Goal: Task Accomplishment & Management: Manage account settings

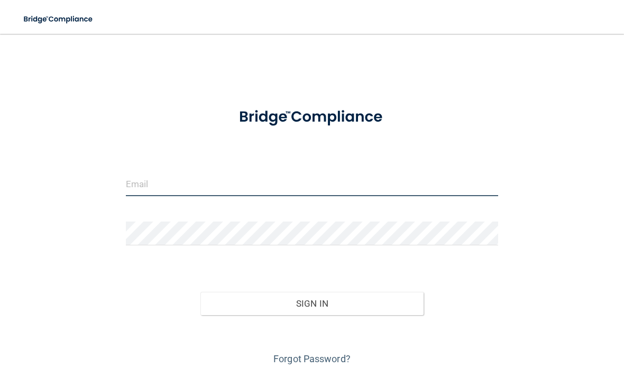
click at [172, 178] on input "email" at bounding box center [312, 184] width 372 height 24
type input "[EMAIL_ADDRESS][DOMAIN_NAME]"
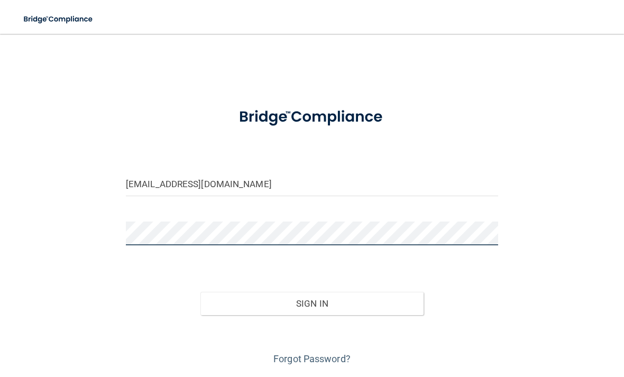
click at [311, 302] on button "Sign In" at bounding box center [311, 303] width 223 height 23
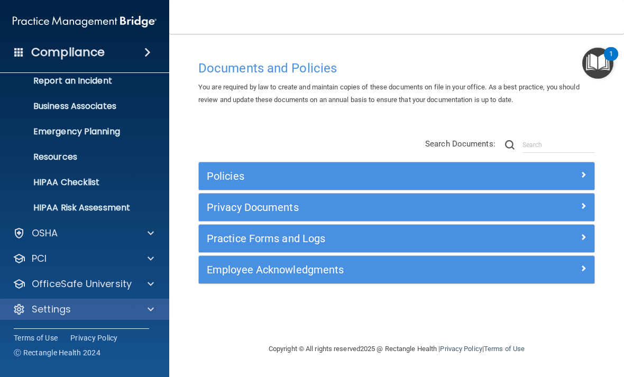
click at [137, 307] on div at bounding box center [149, 309] width 26 height 13
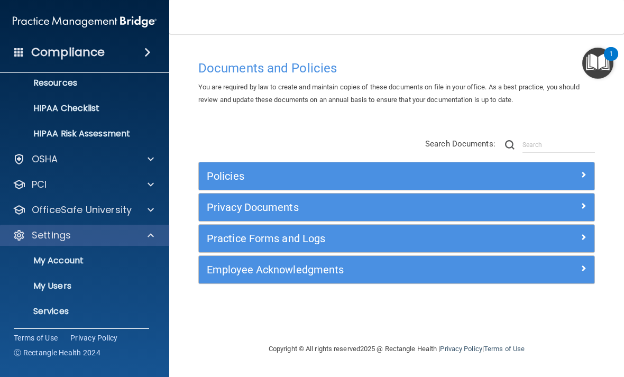
scroll to position [136, 0]
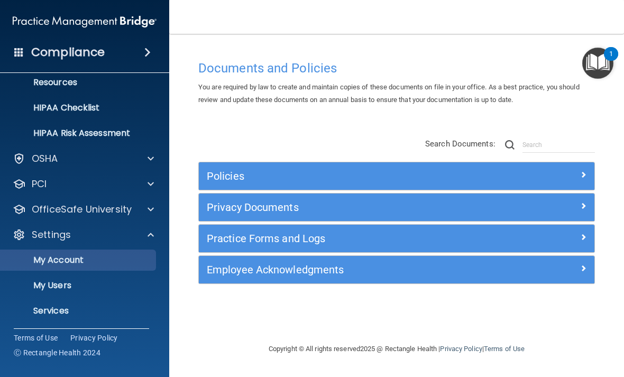
click at [52, 257] on p "My Account" at bounding box center [79, 260] width 144 height 11
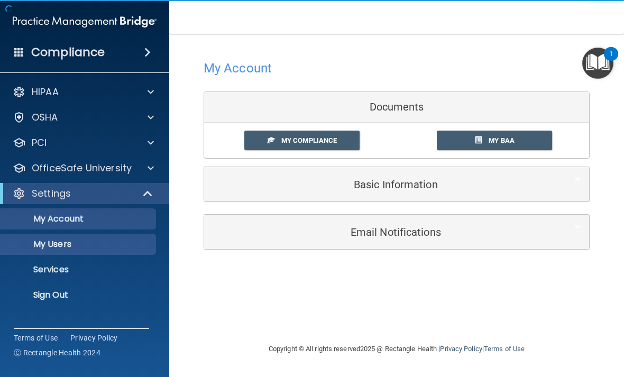
click at [53, 244] on p "My Users" at bounding box center [79, 244] width 144 height 11
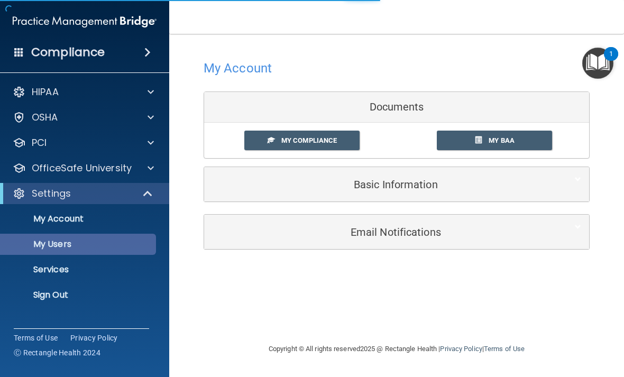
select select "20"
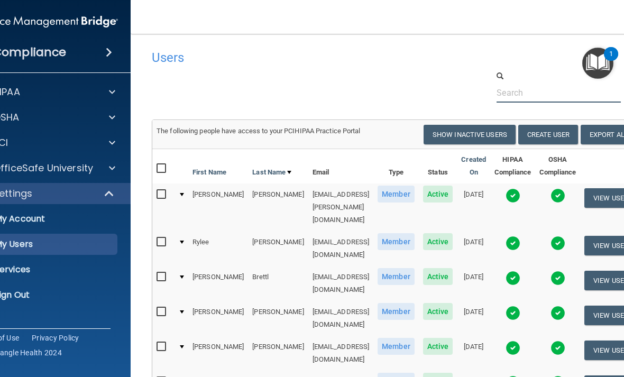
click at [546, 87] on input "text" at bounding box center [558, 93] width 124 height 20
type input "Alexand"
